Goal: Transaction & Acquisition: Register for event/course

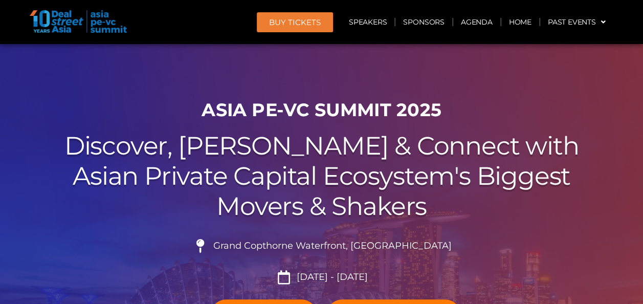
scroll to position [11, 0]
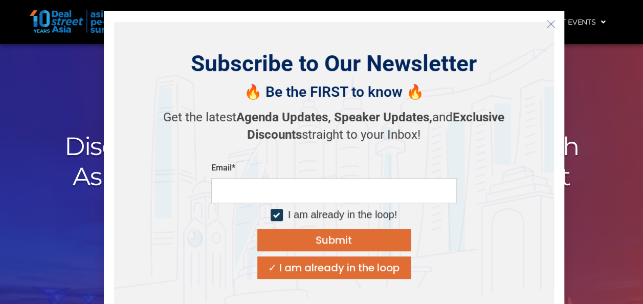
click at [549, 26] on icon "Close" at bounding box center [550, 23] width 9 height 9
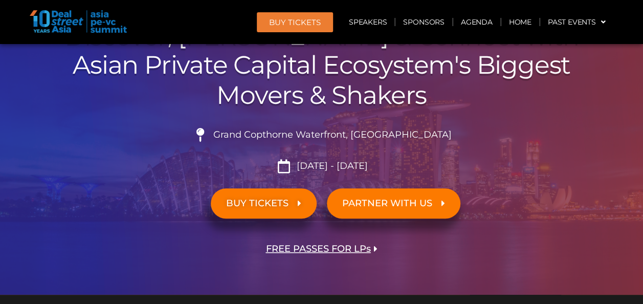
scroll to position [122, 0]
click at [286, 204] on span "BUY TICKETS" at bounding box center [257, 204] width 62 height 10
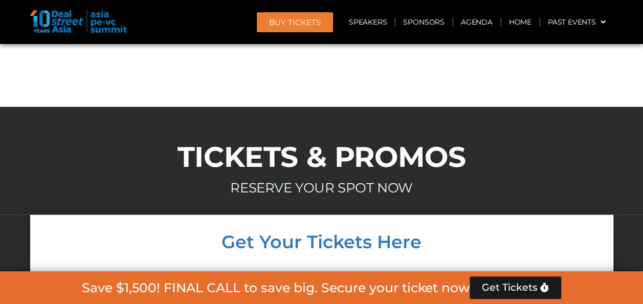
scroll to position [8947, 0]
click at [298, 28] on link "BUY Tickets" at bounding box center [295, 22] width 76 height 20
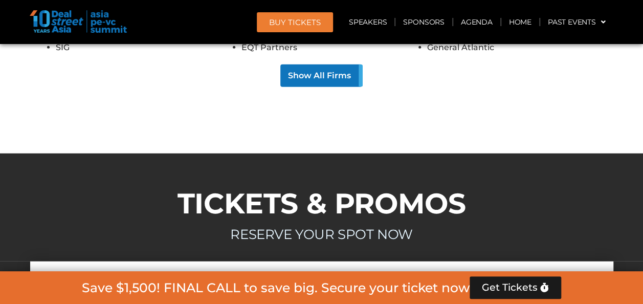
scroll to position [8895, 0]
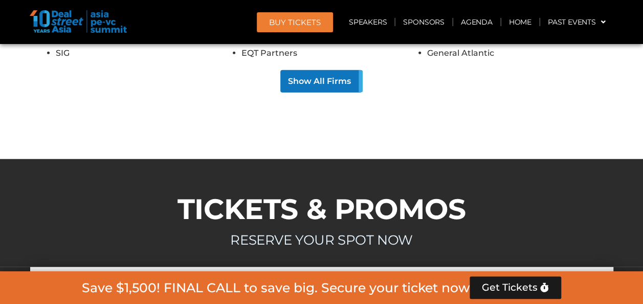
click at [295, 27] on link "BUY Tickets" at bounding box center [295, 22] width 76 height 20
click at [519, 286] on span "Get Tickets" at bounding box center [510, 287] width 56 height 10
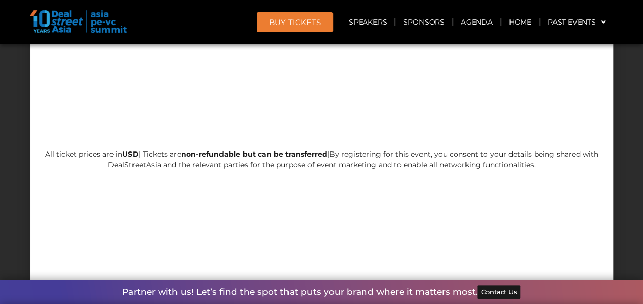
scroll to position [9227, 0]
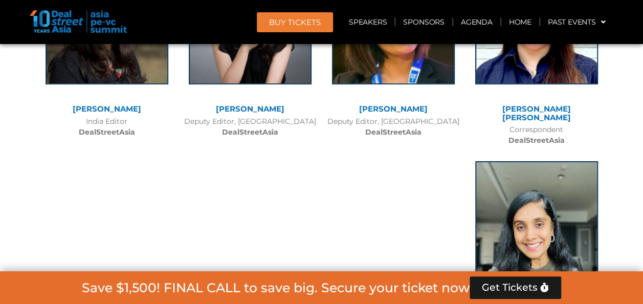
scroll to position [7471, 0]
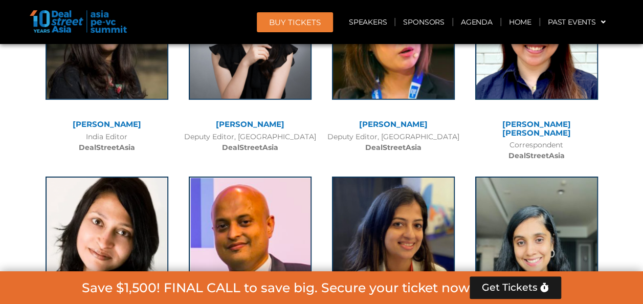
click at [292, 24] on span "BUY Tickets" at bounding box center [295, 22] width 52 height 8
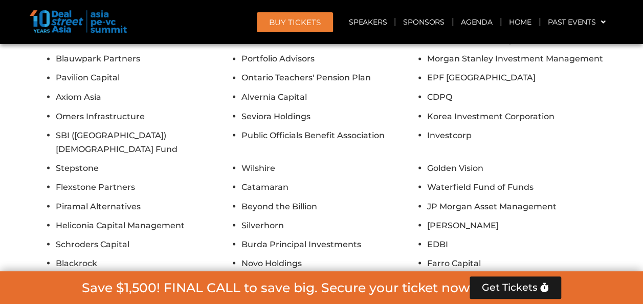
scroll to position [8895, 0]
